Goal: Information Seeking & Learning: Learn about a topic

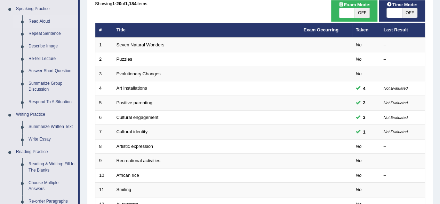
scroll to position [71, 0]
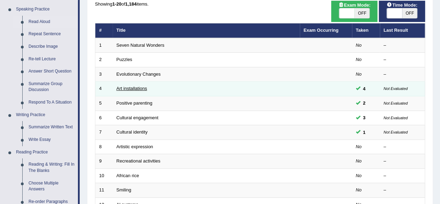
click at [130, 88] on link "Art installations" at bounding box center [132, 88] width 31 height 5
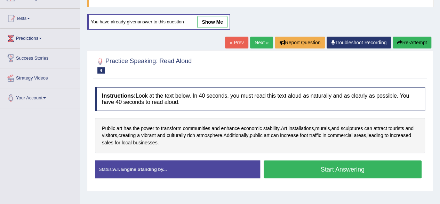
scroll to position [66, 0]
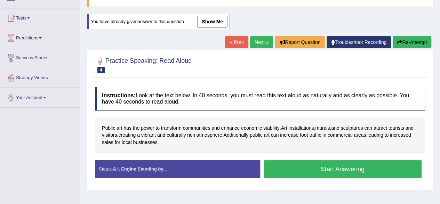
click at [211, 21] on link "show me" at bounding box center [212, 22] width 30 height 12
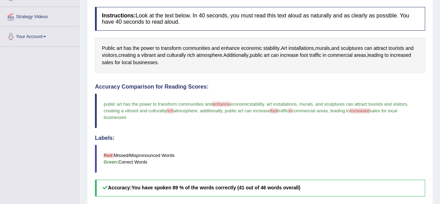
scroll to position [0, 0]
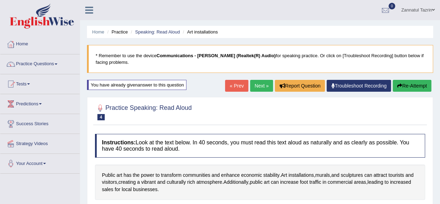
click at [359, 84] on link "Troubleshoot Recording" at bounding box center [359, 86] width 64 height 12
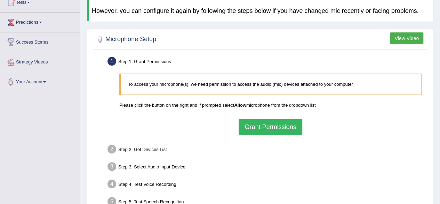
scroll to position [75, 0]
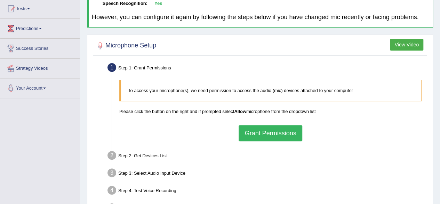
click at [286, 134] on button "Grant Permissions" at bounding box center [270, 133] width 63 height 16
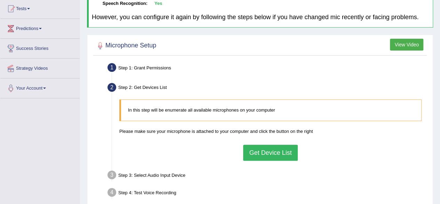
click at [267, 152] on button "Get Device List" at bounding box center [270, 152] width 54 height 16
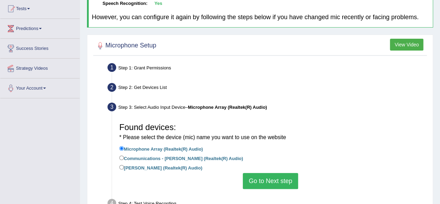
click at [220, 158] on label "Communications - Jack Mic (Realtek(R) Audio)" at bounding box center [181, 158] width 124 height 8
click at [124, 158] on input "Communications - Jack Mic (Realtek(R) Audio)" at bounding box center [121, 157] width 5 height 5
radio input "true"
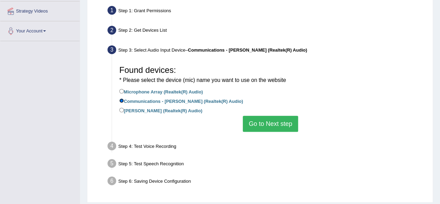
scroll to position [132, 0]
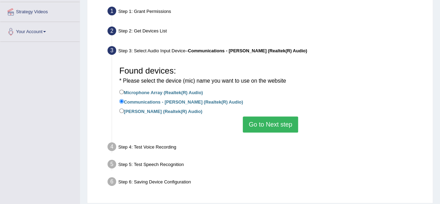
click at [269, 129] on button "Go to Next step" at bounding box center [270, 124] width 55 height 16
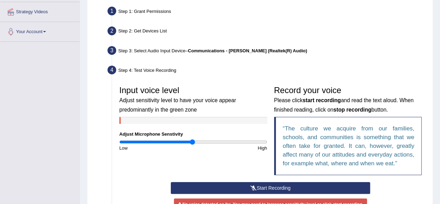
click at [266, 187] on button "Start Recording" at bounding box center [270, 188] width 199 height 12
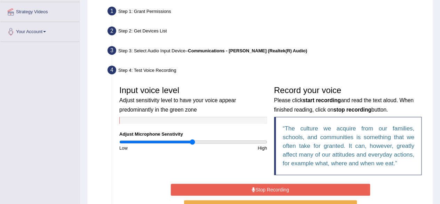
click at [266, 187] on button "Stop Recording" at bounding box center [270, 189] width 199 height 12
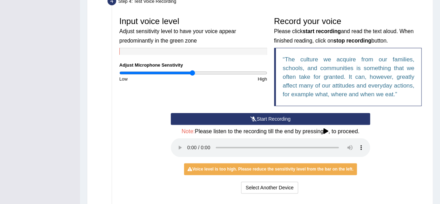
scroll to position [200, 0]
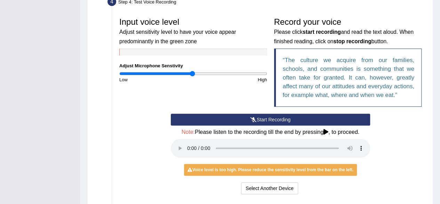
click at [275, 120] on button "Start Recording" at bounding box center [270, 119] width 199 height 12
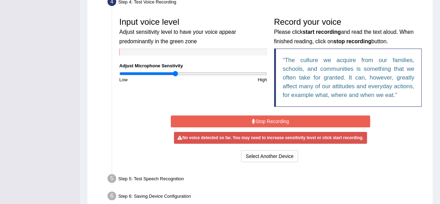
click at [175, 75] on input "range" at bounding box center [193, 74] width 148 height 6
click at [265, 122] on button "Stop Recording" at bounding box center [270, 121] width 199 height 12
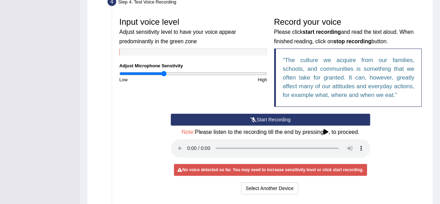
type input "0.6"
click at [164, 73] on input "range" at bounding box center [193, 74] width 148 height 6
click at [276, 119] on button "Start Recording" at bounding box center [270, 119] width 199 height 12
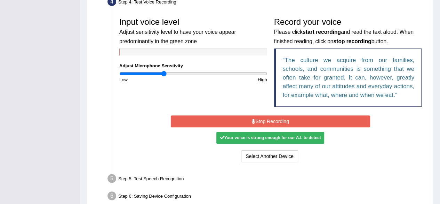
click at [280, 121] on button "Stop Recording" at bounding box center [270, 121] width 199 height 12
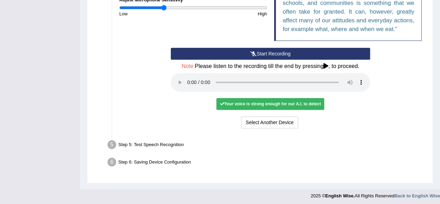
scroll to position [265, 0]
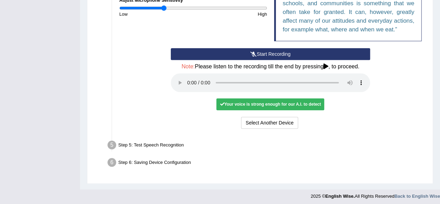
click at [281, 105] on div "Your voice is strong enough for our A.I. to detect" at bounding box center [271, 104] width 108 height 12
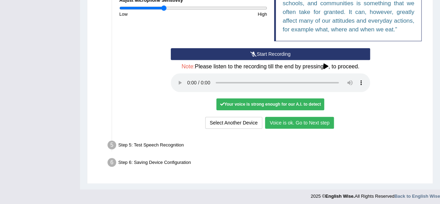
click at [309, 121] on button "Voice is ok. Go to Next step" at bounding box center [299, 123] width 69 height 12
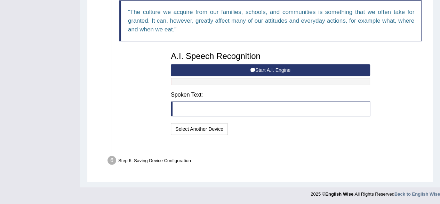
scroll to position [239, 0]
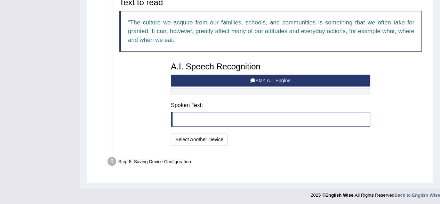
click at [280, 77] on button "Start A.I. Engine" at bounding box center [270, 80] width 199 height 12
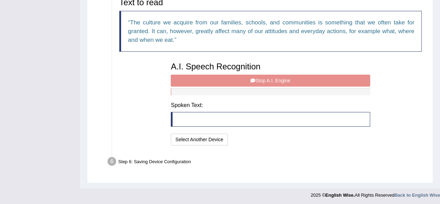
click at [280, 77] on div "A.I. Speech Recognition Start A.I. Engine Stop A.I. Engine Note: Please listen …" at bounding box center [270, 102] width 206 height 88
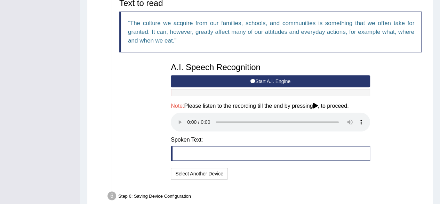
scroll to position [234, 0]
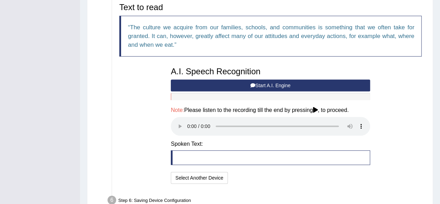
click at [285, 86] on button "Start A.I. Engine" at bounding box center [270, 85] width 199 height 12
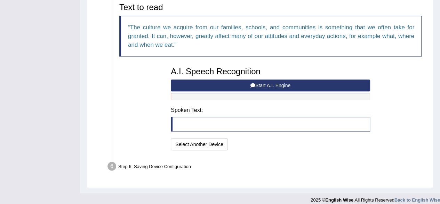
click at [285, 86] on button "Start A.I. Engine" at bounding box center [270, 85] width 199 height 12
click at [272, 85] on button "Start A.I. Engine" at bounding box center [270, 85] width 199 height 12
click at [255, 81] on button "Start A.I. Engine" at bounding box center [270, 85] width 199 height 12
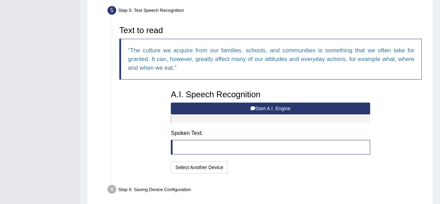
scroll to position [212, 0]
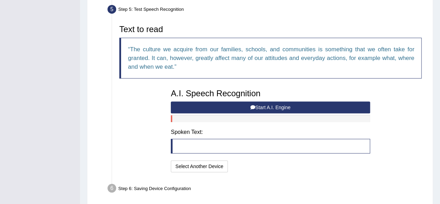
click at [279, 106] on button "Start A.I. Engine" at bounding box center [270, 107] width 199 height 12
click at [222, 108] on button "Start A.I. Engine" at bounding box center [270, 107] width 199 height 12
click at [278, 108] on button "Start A.I. Engine" at bounding box center [270, 107] width 199 height 12
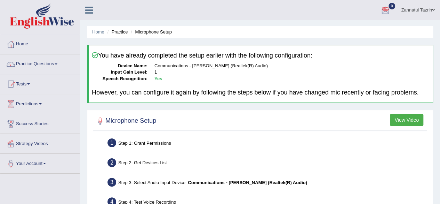
click at [425, 12] on link "Zannatul Tazrin" at bounding box center [418, 9] width 44 height 18
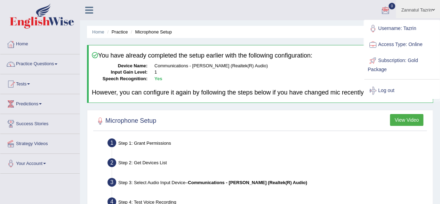
click at [433, 9] on span at bounding box center [433, 10] width 3 height 5
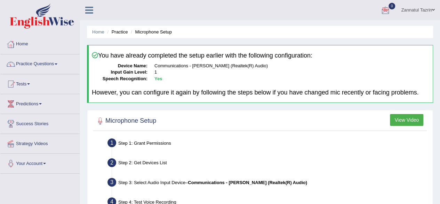
click at [386, 10] on div at bounding box center [385, 10] width 10 height 10
click at [342, 30] on strong "See All Alerts" at bounding box center [342, 29] width 31 height 6
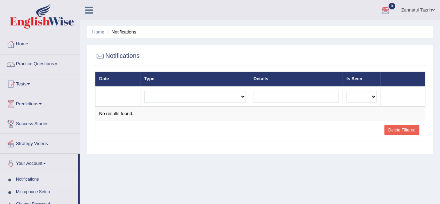
click at [419, 9] on link "Zannatul Tazrin" at bounding box center [418, 9] width 44 height 18
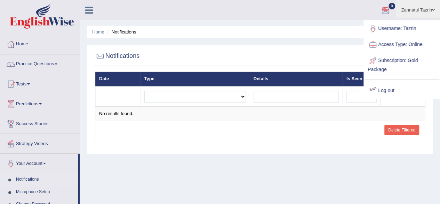
click at [391, 93] on link "Log out" at bounding box center [401, 91] width 75 height 16
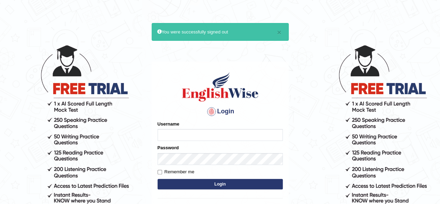
scroll to position [26, 0]
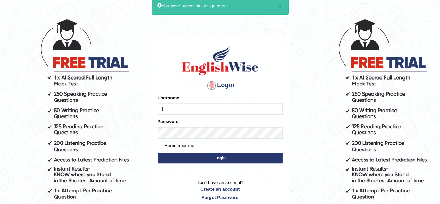
type input "Tazrin"
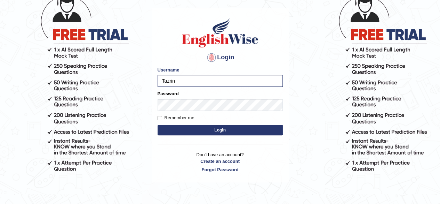
scroll to position [59, 0]
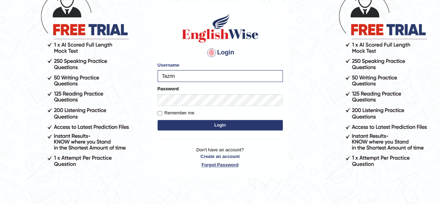
click at [225, 163] on link "Forgot Password" at bounding box center [220, 164] width 125 height 7
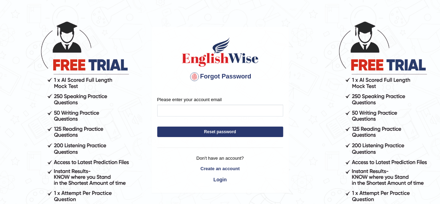
scroll to position [27, 0]
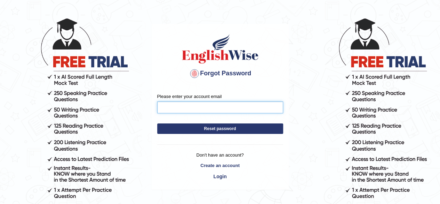
click at [170, 109] on input "Please enter your account email" at bounding box center [220, 107] width 126 height 12
type input "[EMAIL_ADDRESS][DOMAIN_NAME]"
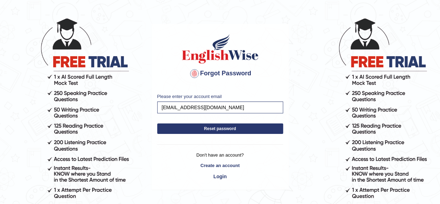
click at [230, 128] on button "Reset password" at bounding box center [220, 128] width 126 height 10
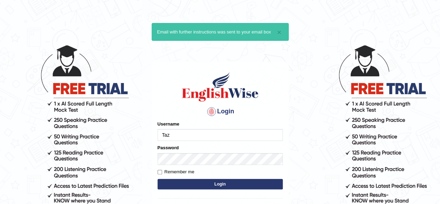
type input "Tazrin"
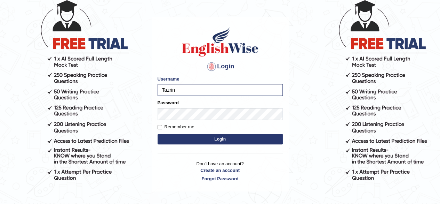
scroll to position [45, 0]
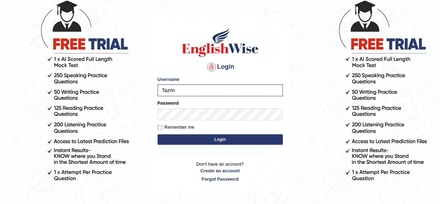
click at [298, 156] on body "× Email with further instructions was sent to your email box Login Please fix t…" at bounding box center [220, 79] width 440 height 204
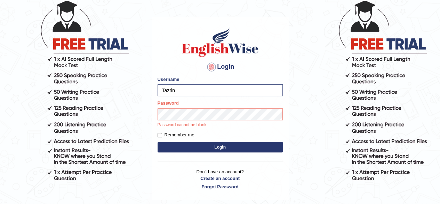
click at [222, 186] on link "Forgot Password" at bounding box center [220, 186] width 125 height 7
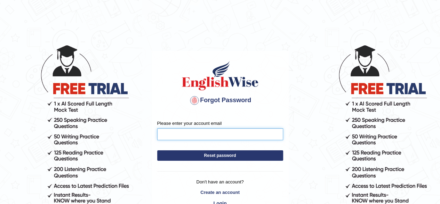
click at [177, 135] on input "Please enter your account email" at bounding box center [220, 134] width 126 height 12
type input "[EMAIL_ADDRESS][DOMAIN_NAME]"
click at [227, 157] on button "Reset password" at bounding box center [220, 155] width 126 height 10
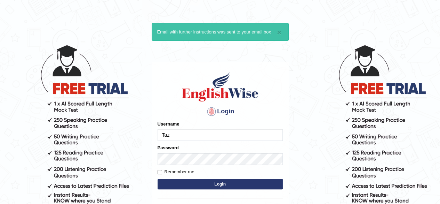
type input "Tazrin"
click at [220, 182] on button "Login" at bounding box center [220, 184] width 125 height 10
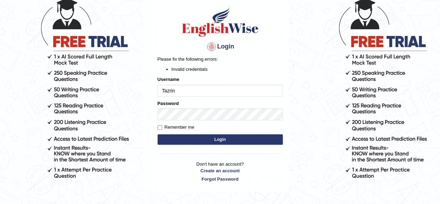
scroll to position [47, 0]
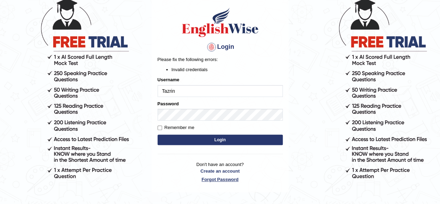
click at [226, 179] on link "Forgot Password" at bounding box center [220, 179] width 125 height 7
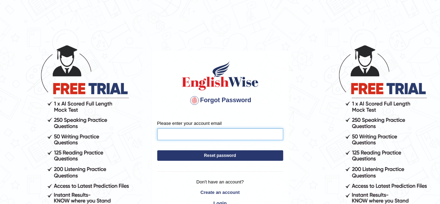
click at [180, 132] on input "Please enter your account email" at bounding box center [220, 134] width 126 height 12
type input "raclinic16@gmail.com"
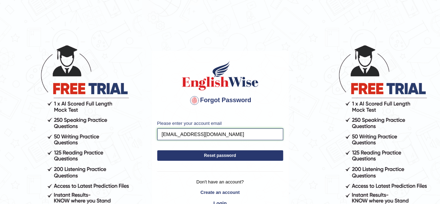
scroll to position [23, 0]
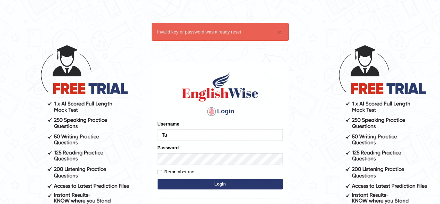
type input "Tazrin"
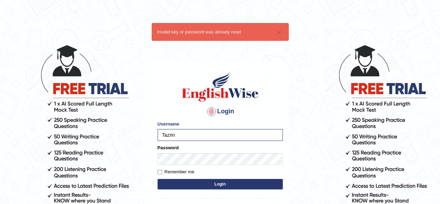
click at [216, 183] on button "Login" at bounding box center [220, 184] width 125 height 10
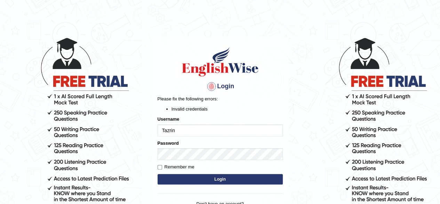
scroll to position [7, 0]
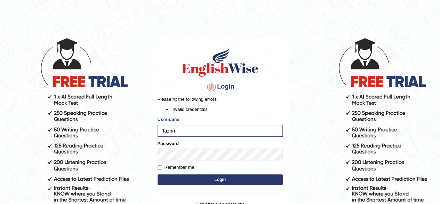
click at [226, 180] on button "Login" at bounding box center [220, 179] width 125 height 10
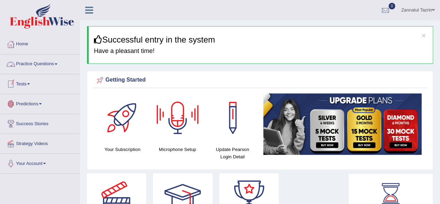
click at [46, 66] on link "Practice Questions" at bounding box center [39, 62] width 79 height 17
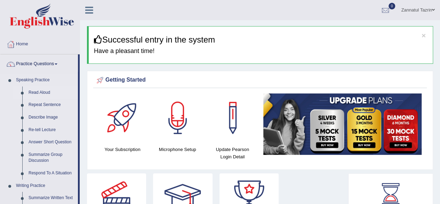
click at [38, 93] on link "Read Aloud" at bounding box center [51, 92] width 53 height 13
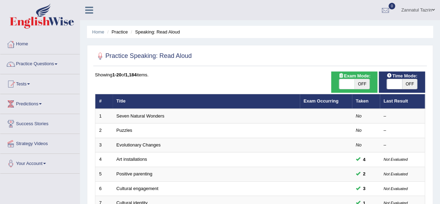
scroll to position [0, 0]
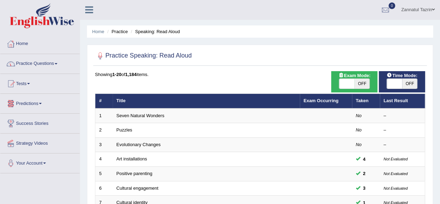
click at [48, 63] on link "Practice Questions" at bounding box center [39, 62] width 79 height 17
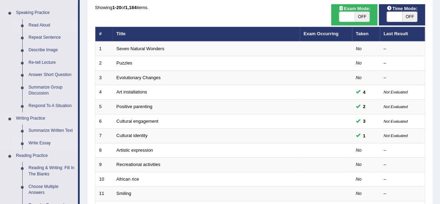
scroll to position [68, 0]
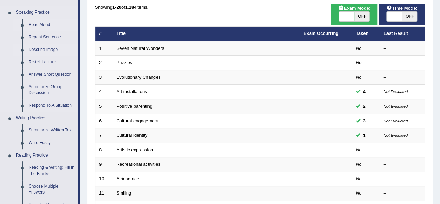
click at [33, 49] on link "Describe Image" at bounding box center [51, 50] width 53 height 13
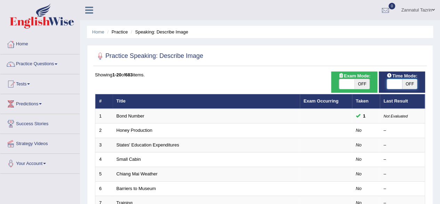
click at [401, 87] on span at bounding box center [394, 84] width 15 height 10
checkbox input "true"
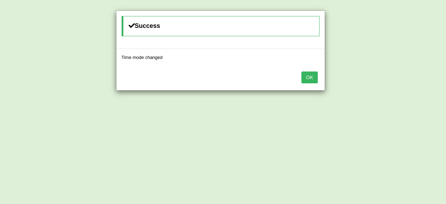
click at [313, 73] on button "OK" at bounding box center [309, 77] width 16 height 12
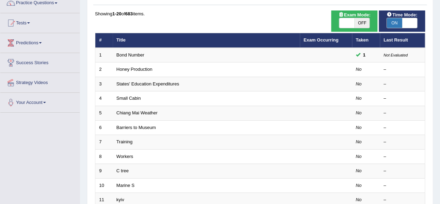
scroll to position [64, 0]
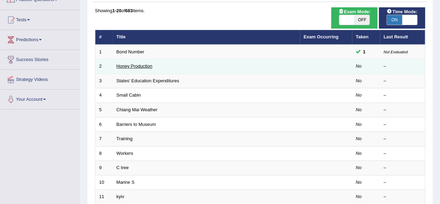
click at [131, 65] on link "Honey Production" at bounding box center [135, 65] width 36 height 5
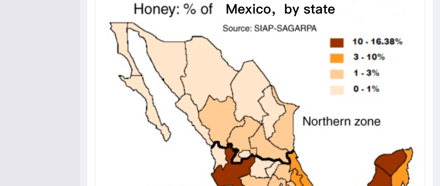
scroll to position [311, 0]
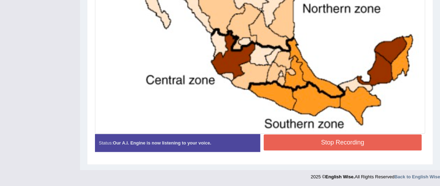
click at [342, 142] on button "Stop Recording" at bounding box center [343, 142] width 158 height 16
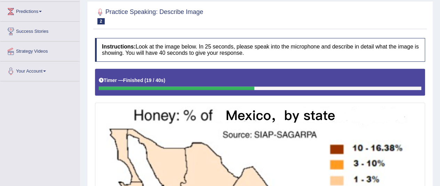
scroll to position [0, 0]
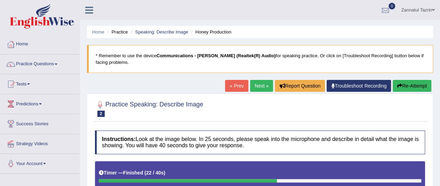
click at [261, 84] on link "Next »" at bounding box center [261, 86] width 23 height 12
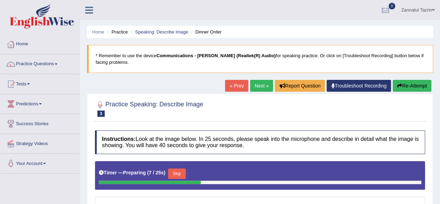
click at [263, 86] on link "Next »" at bounding box center [261, 86] width 23 height 12
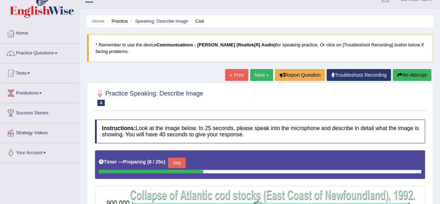
scroll to position [6, 0]
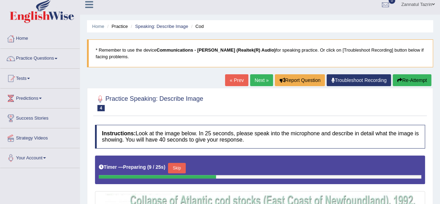
click at [261, 79] on link "Next »" at bounding box center [261, 80] width 23 height 12
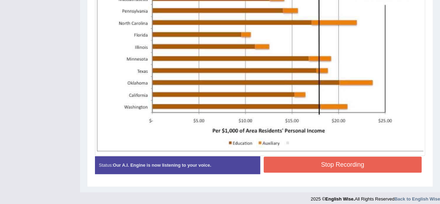
scroll to position [274, 0]
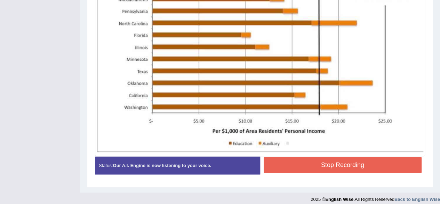
click at [338, 159] on button "Stop Recording" at bounding box center [343, 165] width 158 height 16
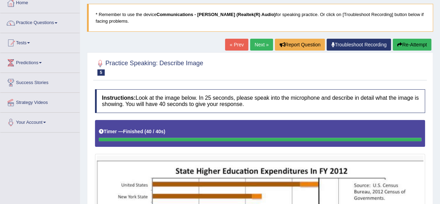
scroll to position [0, 0]
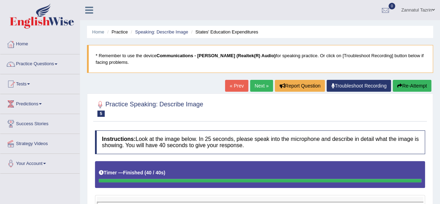
click at [257, 84] on link "Next »" at bounding box center [261, 86] width 23 height 12
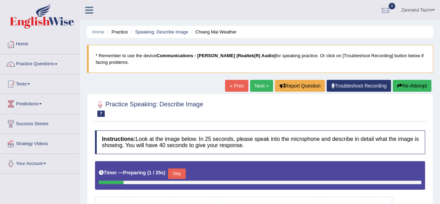
click at [258, 87] on link "Next »" at bounding box center [261, 86] width 23 height 12
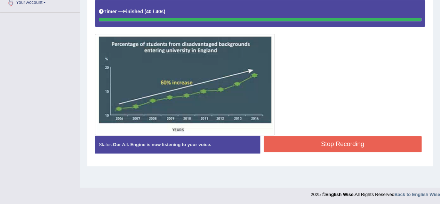
scroll to position [162, 0]
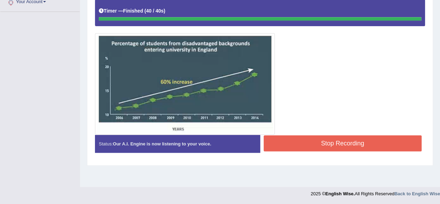
click at [341, 141] on button "Stop Recording" at bounding box center [343, 143] width 158 height 16
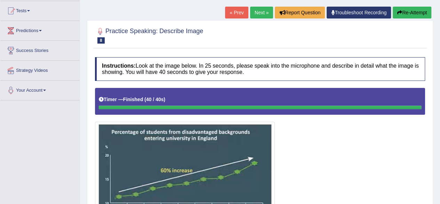
scroll to position [0, 0]
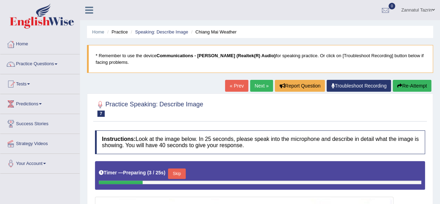
click at [257, 86] on link "Next »" at bounding box center [261, 86] width 23 height 12
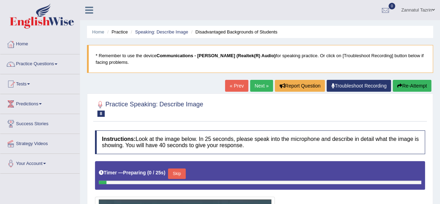
click at [257, 86] on link "Next »" at bounding box center [261, 86] width 23 height 12
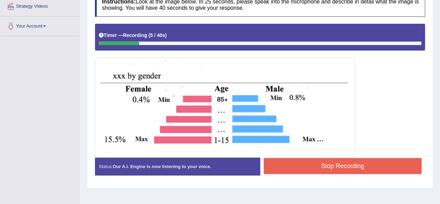
scroll to position [137, 0]
click at [320, 165] on button "Stop Recording" at bounding box center [343, 166] width 158 height 16
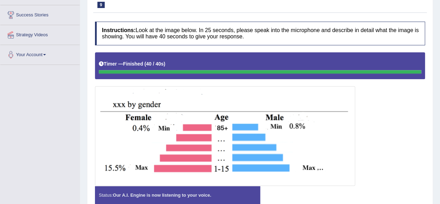
scroll to position [0, 0]
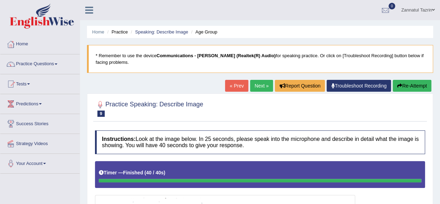
click at [327, 18] on ul "Zannatul Tazrin Toggle navigation Username: Tazrin Access Type: Online Subscrip…" at bounding box center [314, 10] width 252 height 20
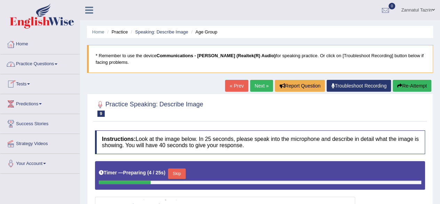
click at [23, 46] on link "Home" at bounding box center [39, 42] width 79 height 17
